Goal: Transaction & Acquisition: Book appointment/travel/reservation

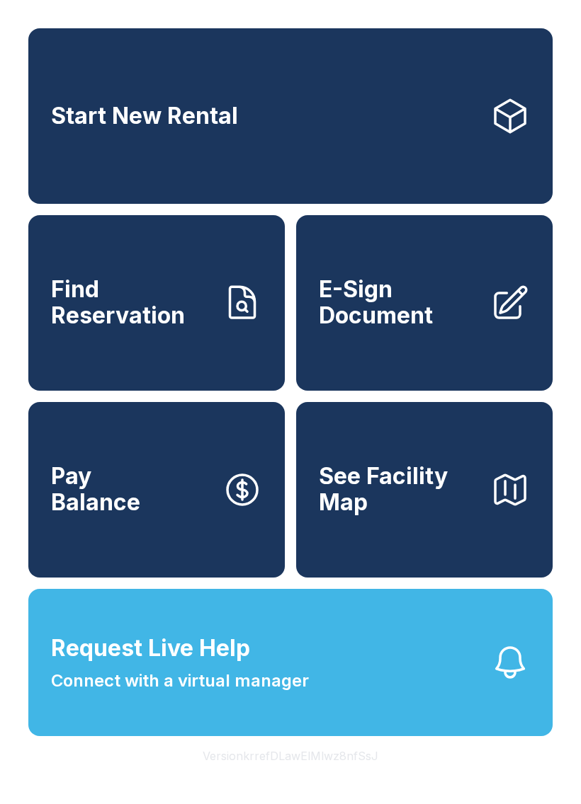
scroll to position [17, 0]
click at [459, 88] on link "Start New Rental" at bounding box center [290, 116] width 524 height 176
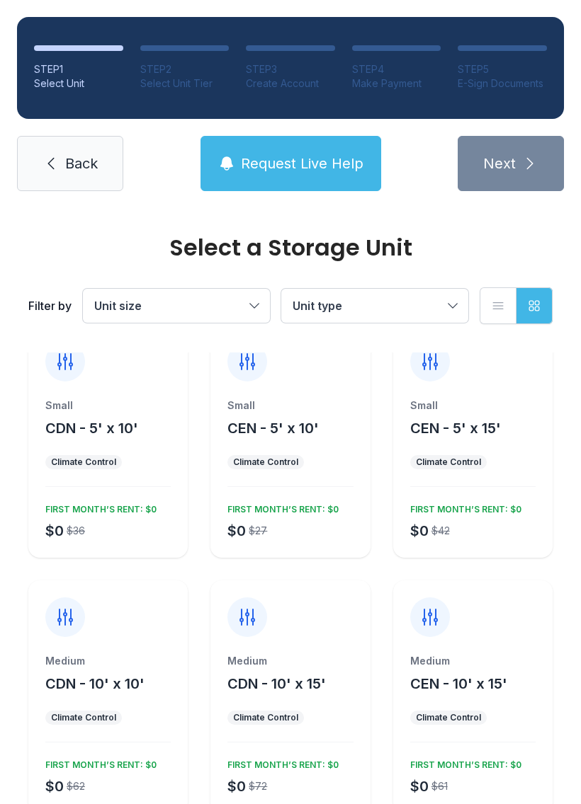
scroll to position [30, 0]
click at [451, 632] on div at bounding box center [472, 609] width 159 height 57
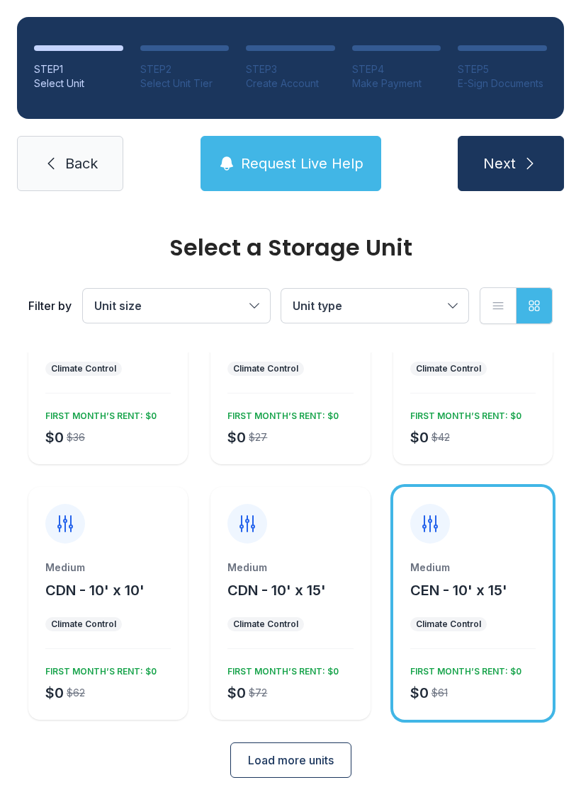
scroll to position [123, 0]
click at [472, 631] on div "Climate Control" at bounding box center [448, 625] width 76 height 14
click at [467, 585] on span "CEN - 10' x 15'" at bounding box center [458, 591] width 97 height 17
click at [262, 764] on span "Load more units" at bounding box center [291, 761] width 86 height 17
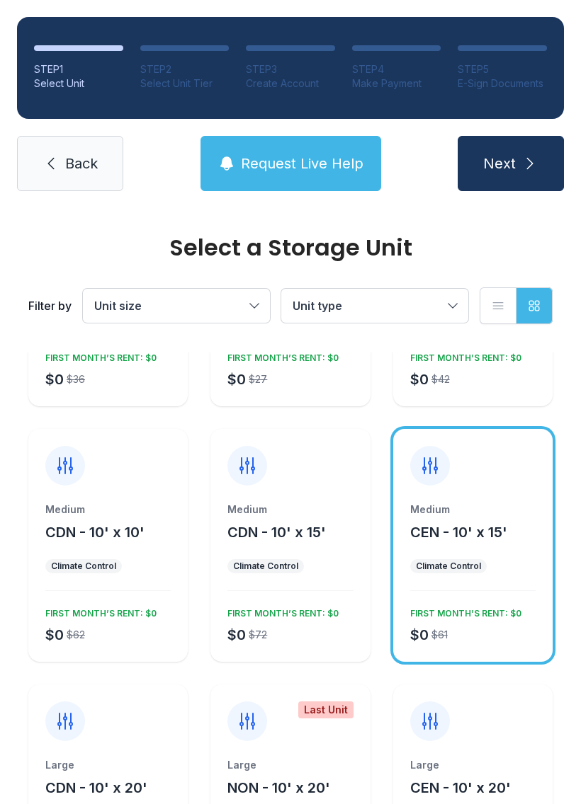
scroll to position [181, 0]
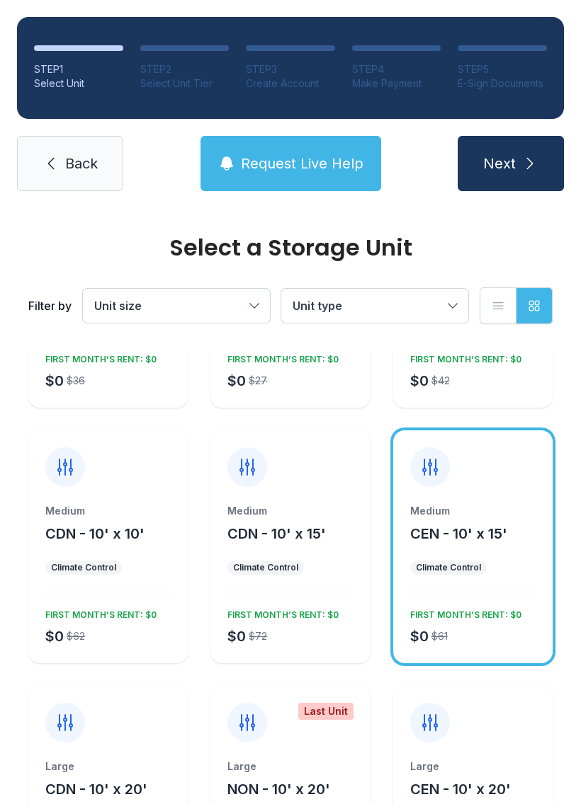
click at [465, 528] on span "CEN - 10' x 15'" at bounding box center [458, 533] width 97 height 17
click at [329, 166] on span "Request Live Help" at bounding box center [302, 164] width 123 height 20
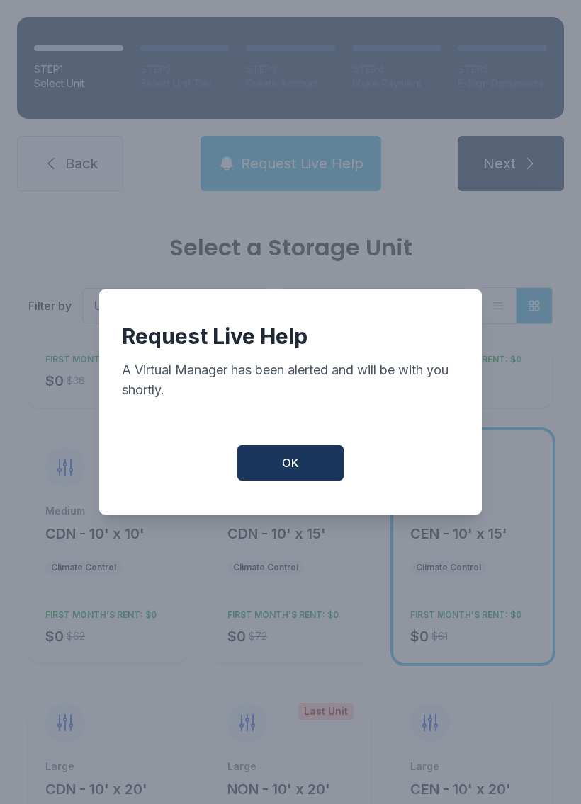
click at [298, 464] on span "OK" at bounding box center [290, 463] width 17 height 17
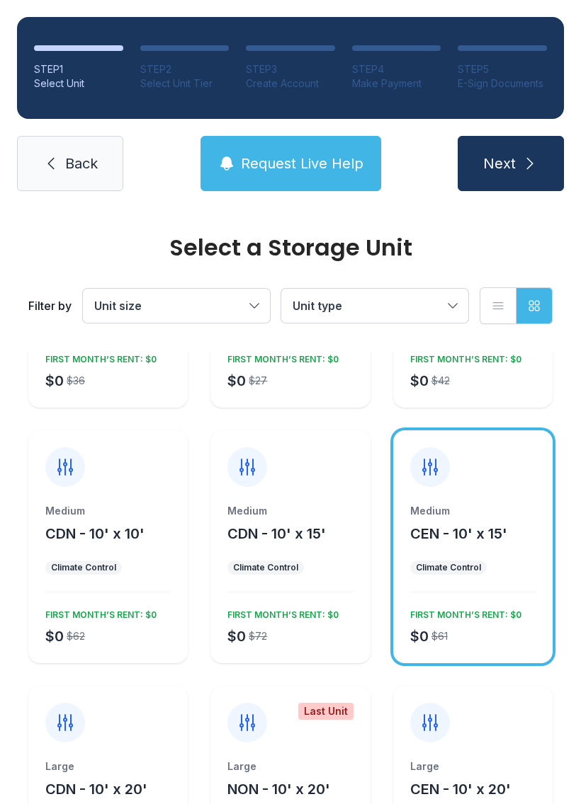
click at [251, 316] on button "Unit size" at bounding box center [176, 306] width 187 height 34
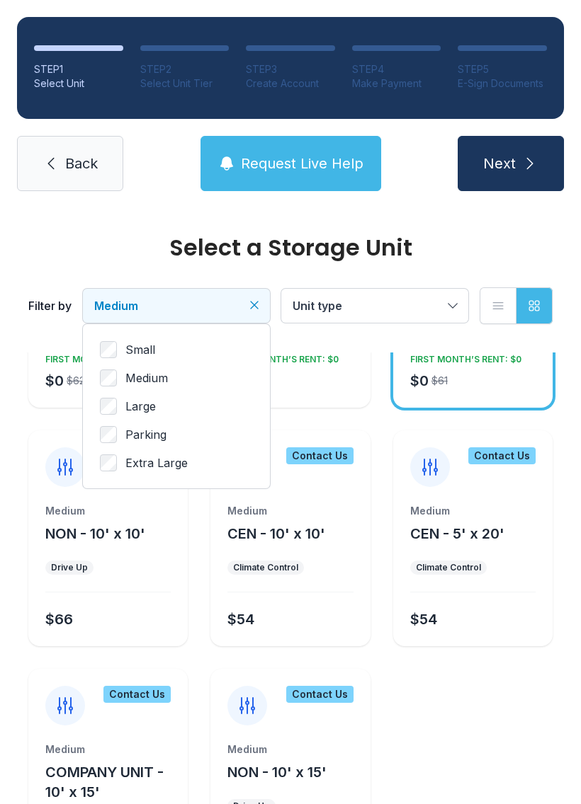
click at [455, 314] on button "Unit type" at bounding box center [374, 306] width 187 height 34
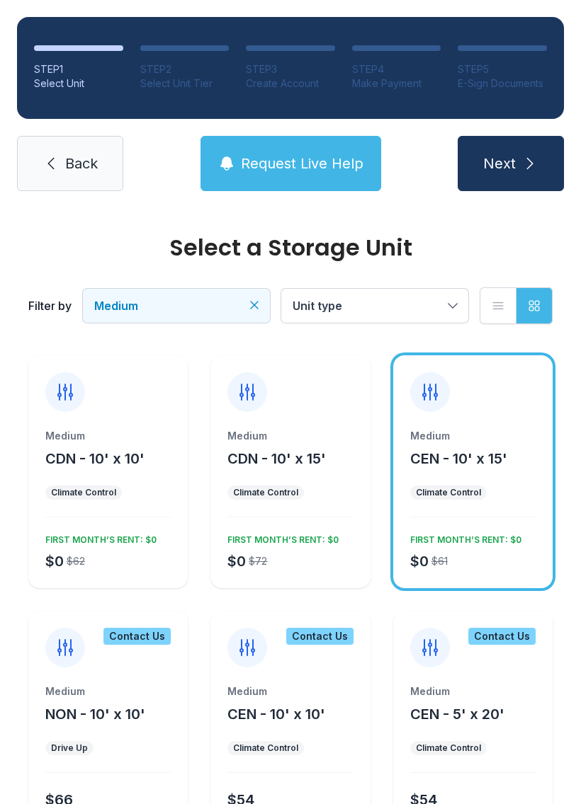
scroll to position [0, 0]
click at [462, 297] on button "Unit type" at bounding box center [374, 306] width 187 height 34
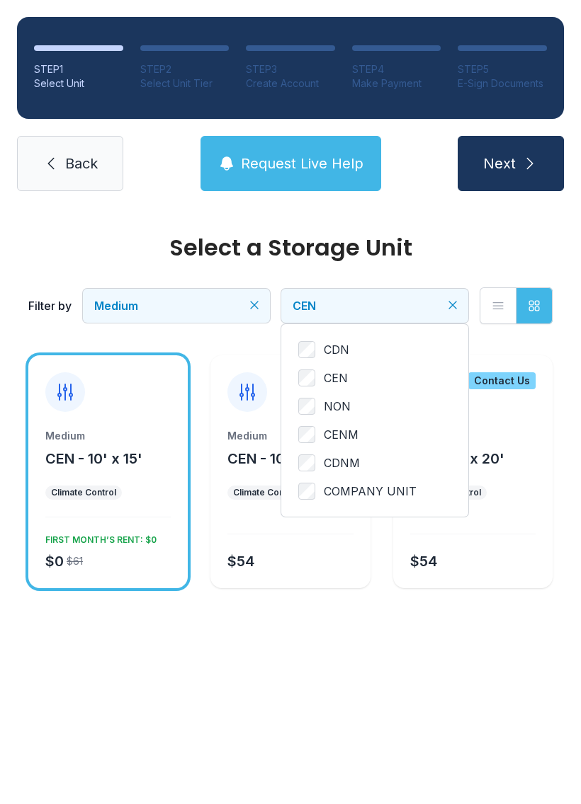
click at [525, 155] on icon "submit" at bounding box center [529, 163] width 17 height 17
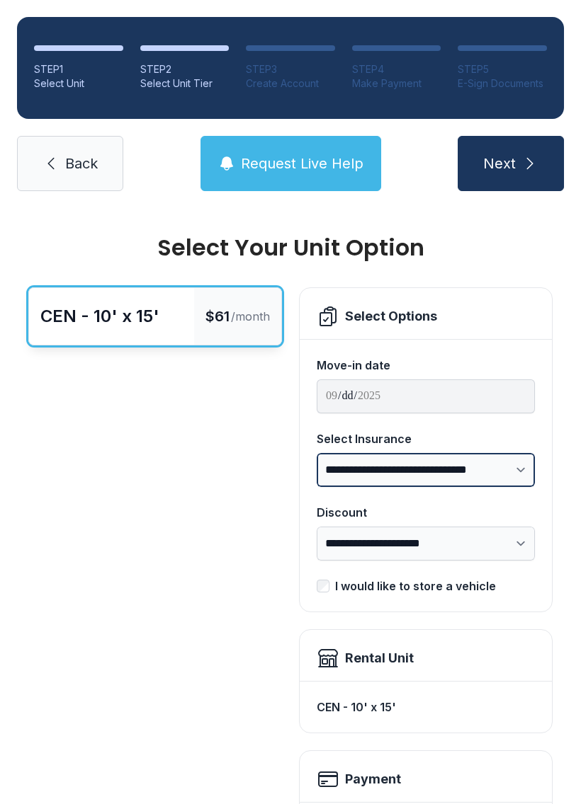
click at [527, 463] on select "**********" at bounding box center [426, 470] width 218 height 34
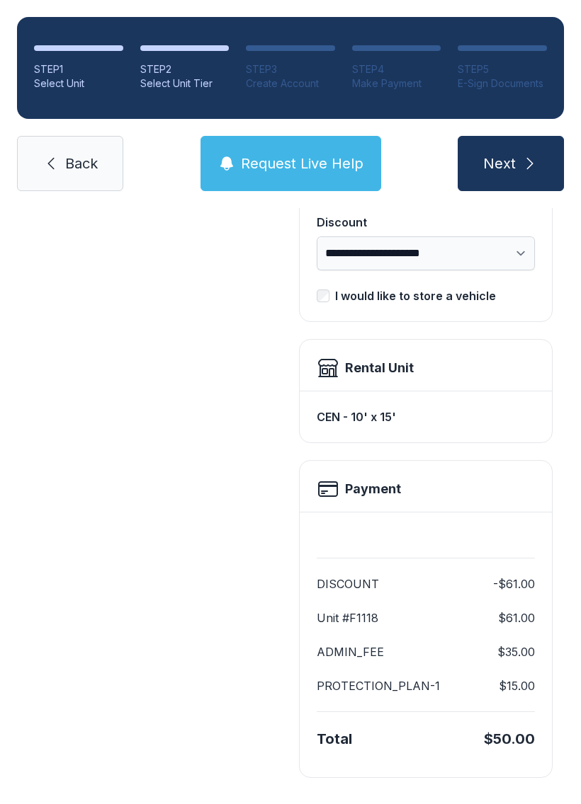
scroll to position [290, 0]
click at [294, 151] on button "Request Live Help" at bounding box center [290, 163] width 181 height 55
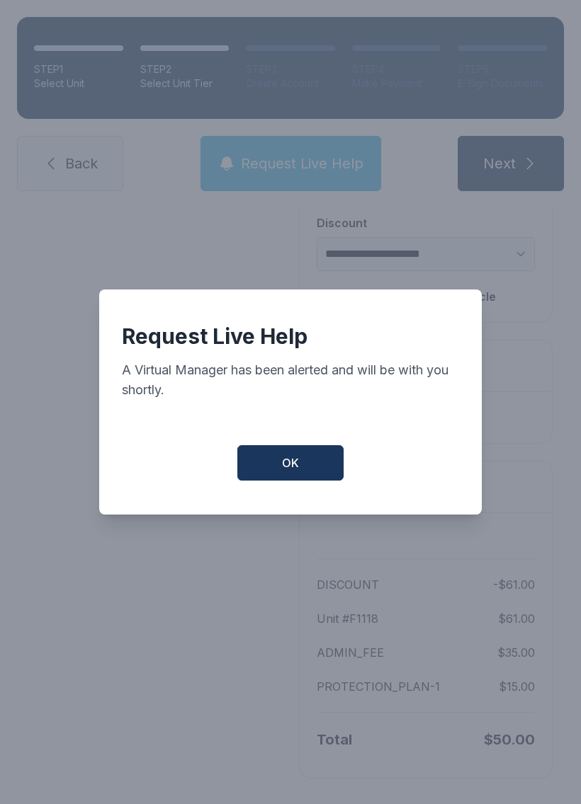
click at [321, 468] on button "OK" at bounding box center [290, 462] width 106 height 35
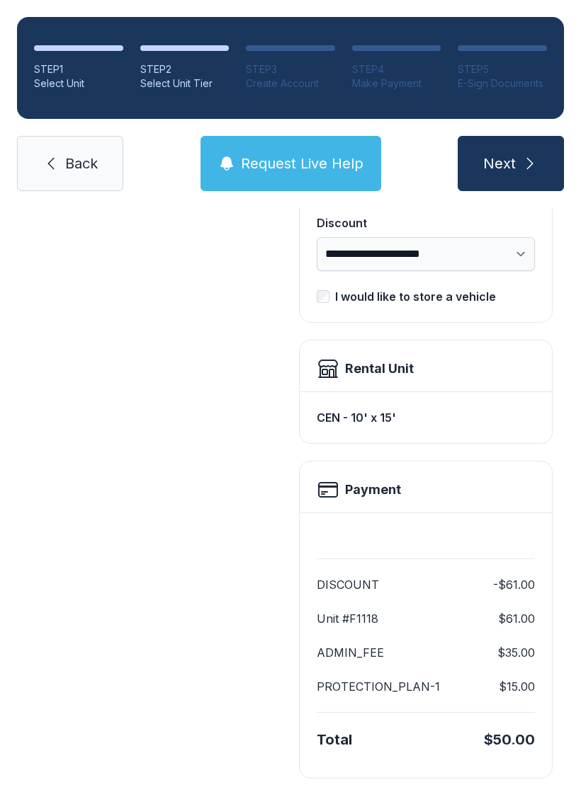
click at [518, 141] on button "Next" at bounding box center [510, 163] width 106 height 55
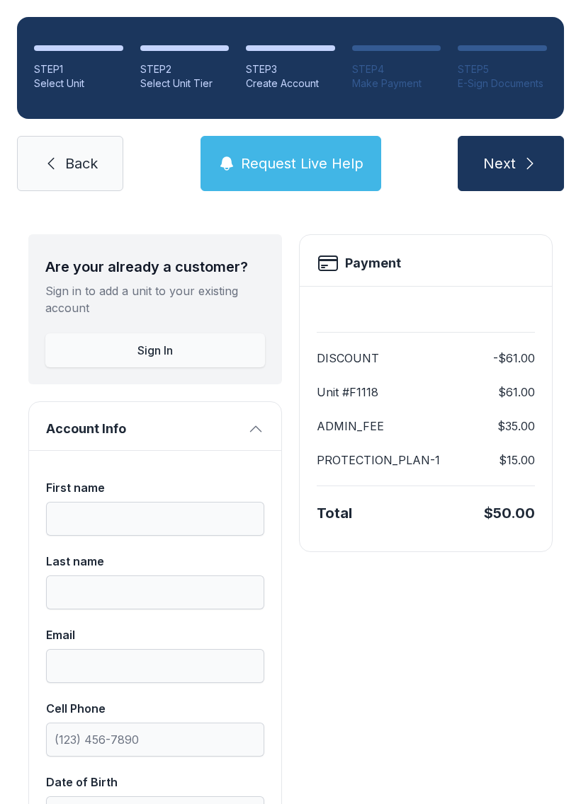
scroll to position [52, 0]
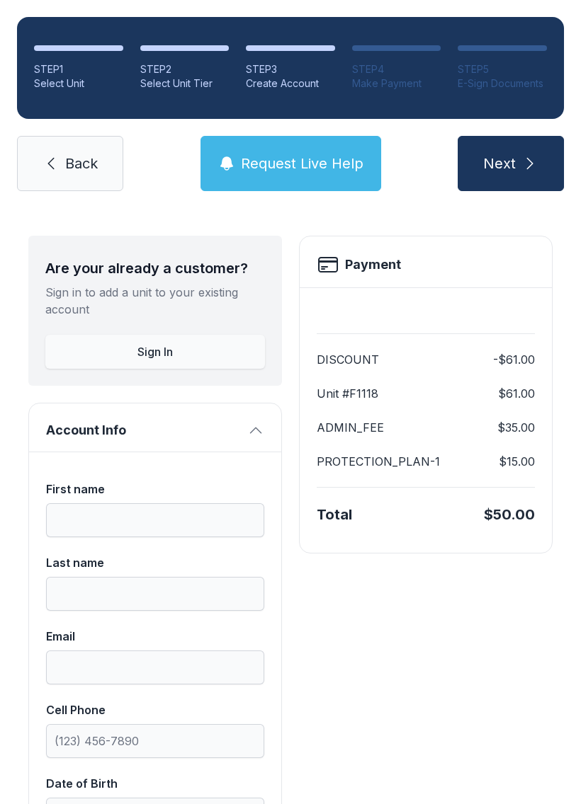
click at [80, 181] on link "Back" at bounding box center [70, 163] width 106 height 55
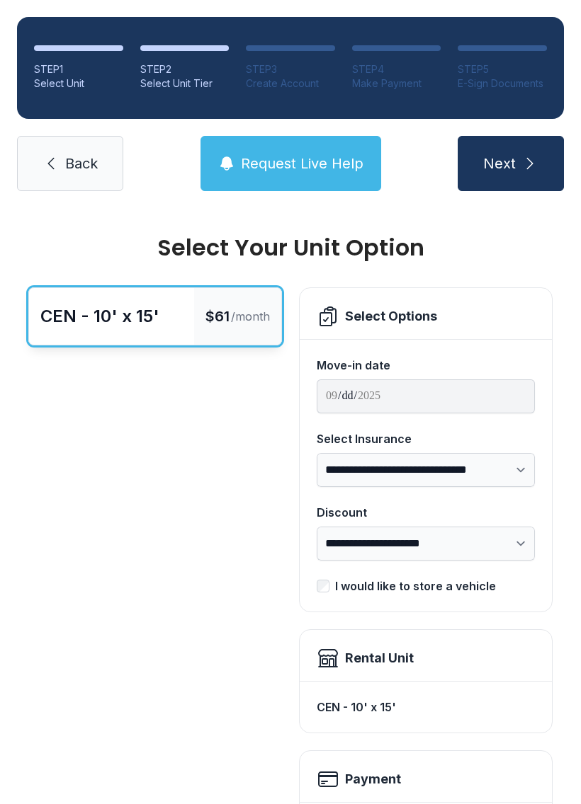
click at [86, 169] on span "Back" at bounding box center [81, 164] width 33 height 20
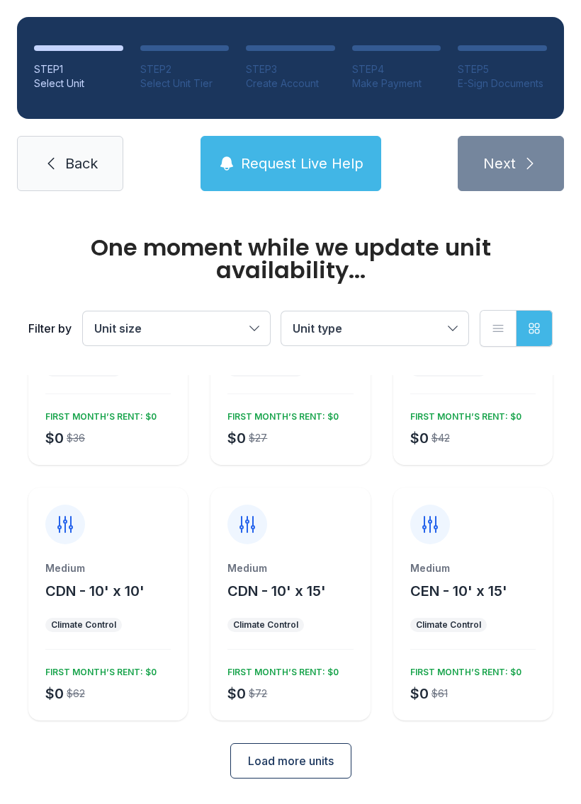
scroll to position [123, 0]
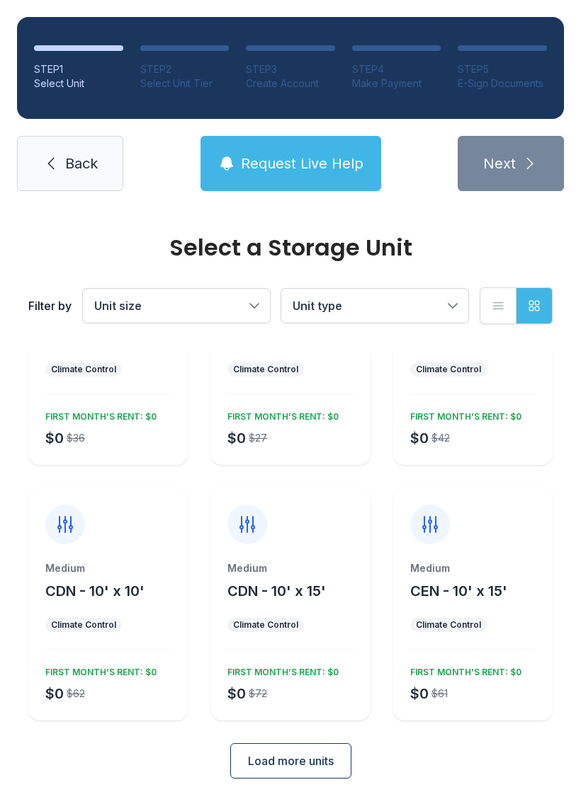
click at [270, 778] on button "Load more units" at bounding box center [290, 761] width 121 height 35
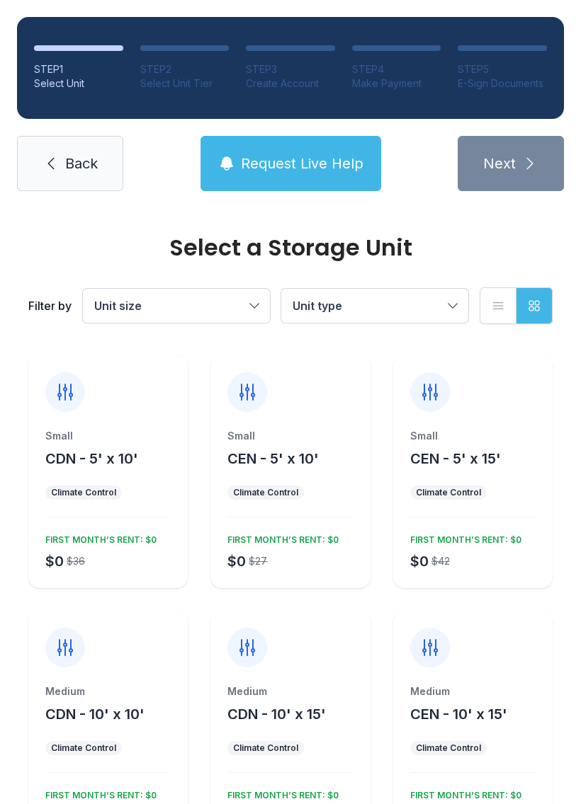
scroll to position [0, 0]
click at [406, 436] on div "Small CEN - 5' x 15' Climate Control $0 $42 FIRST MONTH’S RENT: $0" at bounding box center [472, 508] width 159 height 159
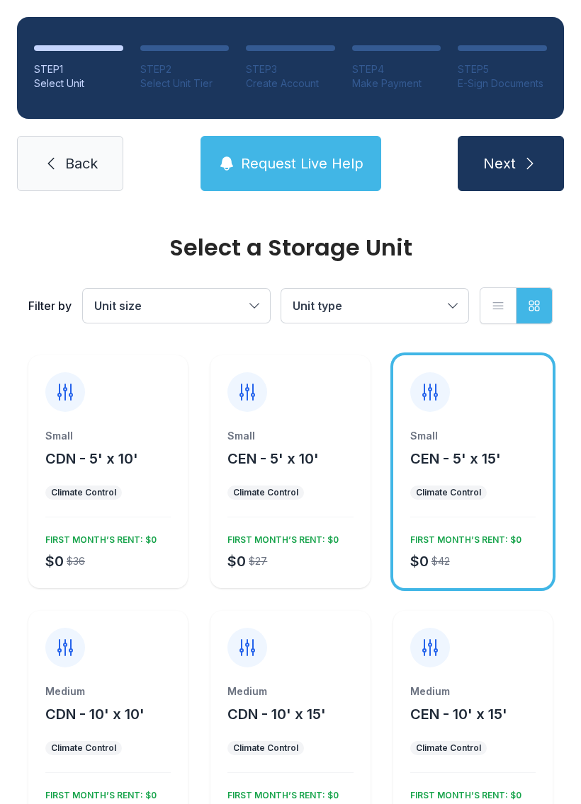
click at [443, 419] on div "Small CEN - 5' x 15' Climate Control $0 $42 FIRST MONTH’S RENT: $0" at bounding box center [472, 471] width 159 height 233
